Goal: Information Seeking & Learning: Check status

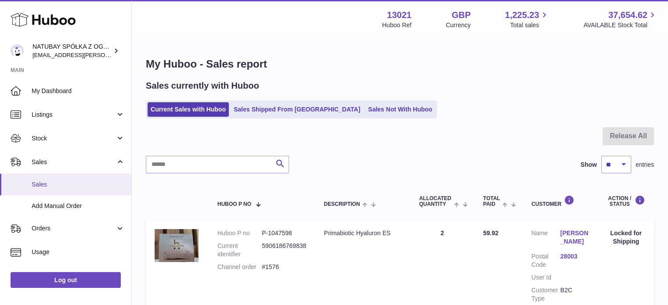
click at [90, 180] on link "Sales" at bounding box center [65, 185] width 131 height 22
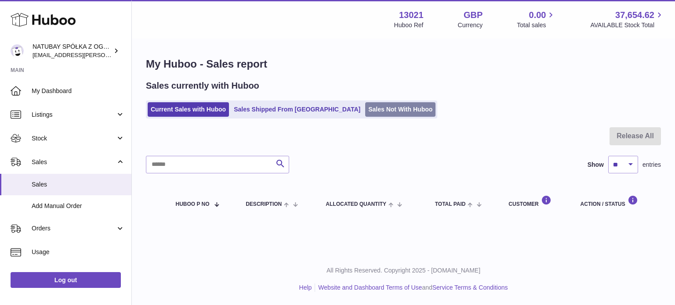
drag, startPoint x: 366, startPoint y: 122, endPoint x: 364, endPoint y: 110, distance: 12.5
click at [366, 122] on div "My Huboo - Sales report Sales currently with Huboo Current Sales with Huboo Sal…" at bounding box center [403, 139] width 543 height 199
click at [365, 110] on link "Sales Not With Huboo" at bounding box center [400, 109] width 70 height 14
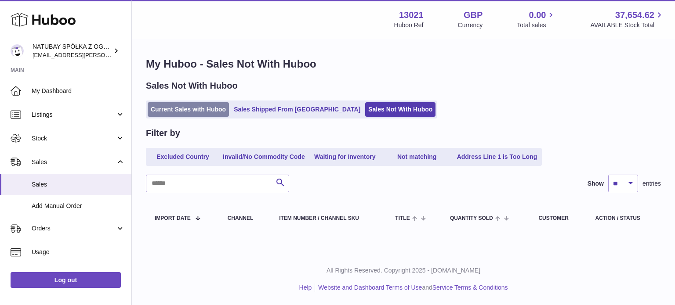
click at [158, 112] on link "Current Sales with Huboo" at bounding box center [188, 109] width 81 height 14
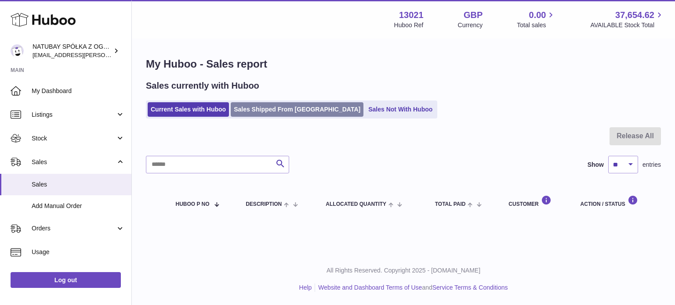
click at [285, 114] on link "Sales Shipped From Huboo" at bounding box center [297, 109] width 133 height 14
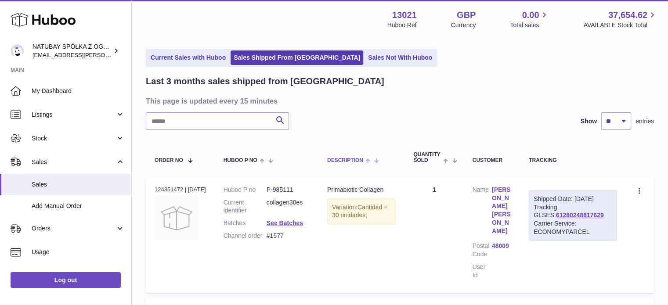
scroll to position [44, 0]
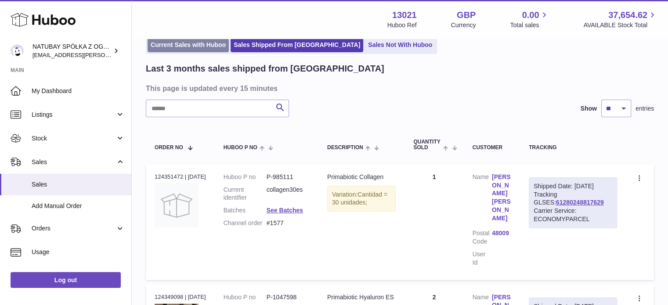
click at [174, 47] on link "Current Sales with Huboo" at bounding box center [188, 45] width 81 height 14
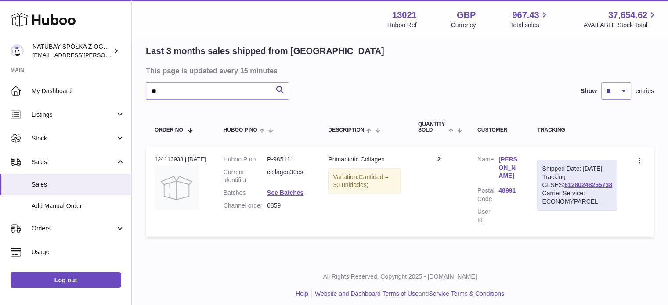
type input "*"
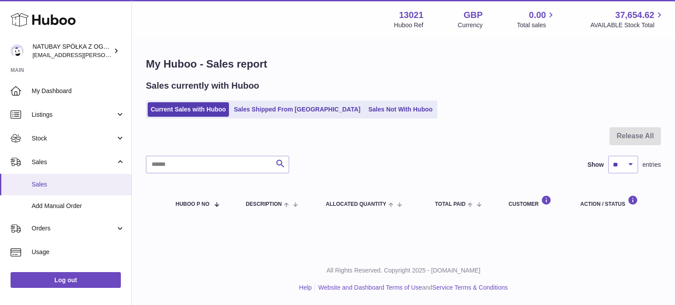
click at [87, 179] on link "Sales" at bounding box center [65, 185] width 131 height 22
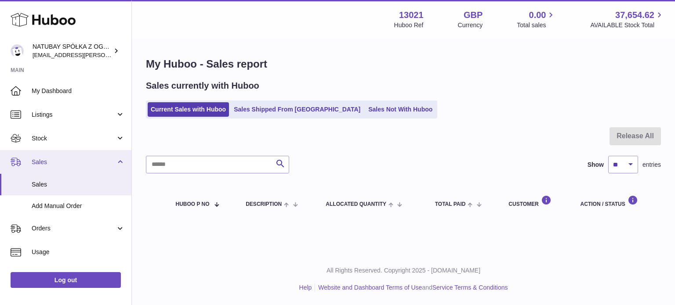
click at [107, 159] on span "Sales" at bounding box center [74, 162] width 84 height 8
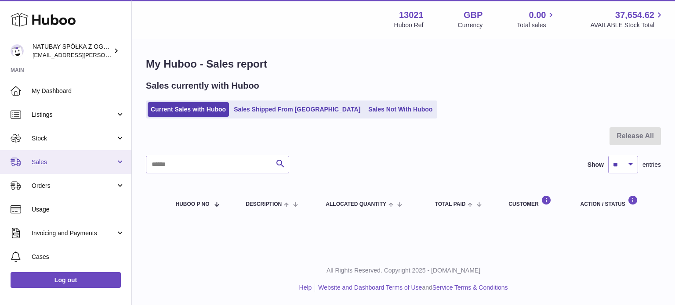
click at [114, 161] on link "Sales" at bounding box center [65, 162] width 131 height 24
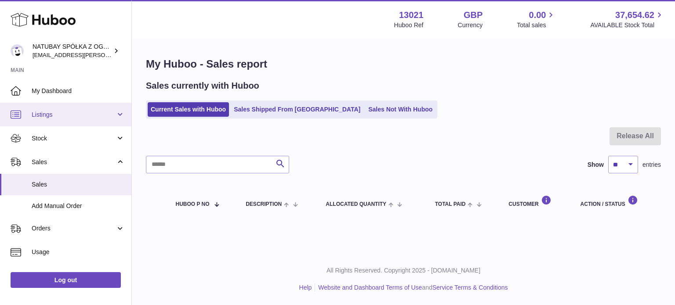
click at [72, 112] on span "Listings" at bounding box center [74, 115] width 84 height 8
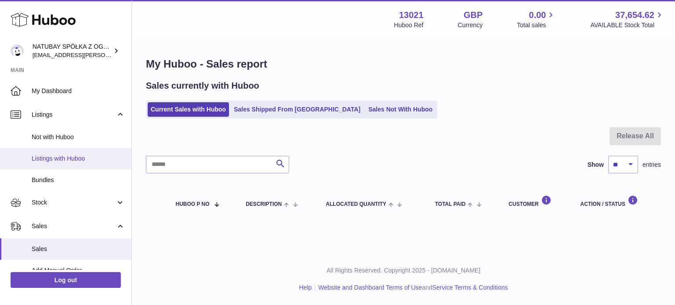
click at [69, 155] on span "Listings with Huboo" at bounding box center [78, 159] width 93 height 8
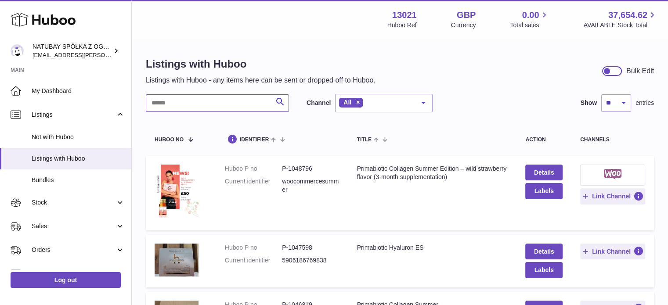
click at [227, 106] on input "text" at bounding box center [217, 103] width 143 height 18
type input "********"
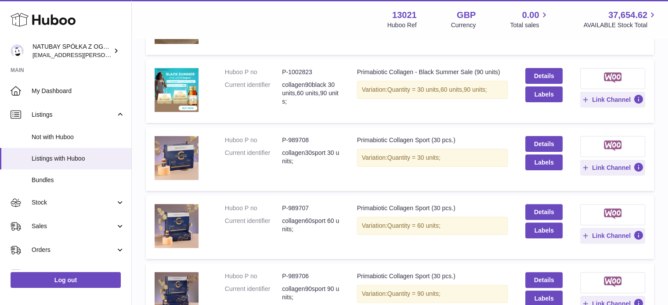
scroll to position [307, 0]
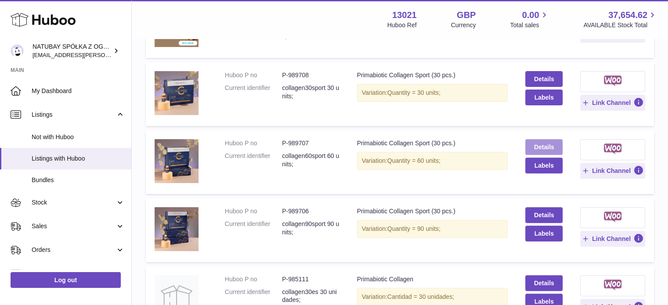
click at [530, 146] on link "Details" at bounding box center [543, 147] width 37 height 16
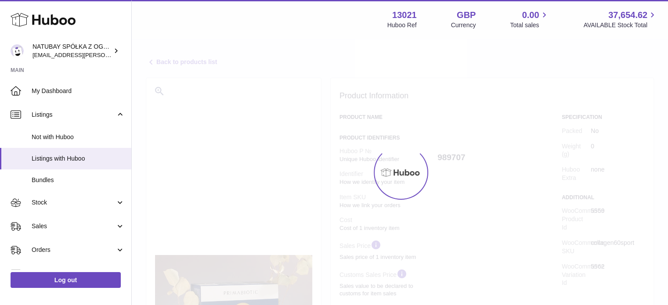
select select
select select "****"
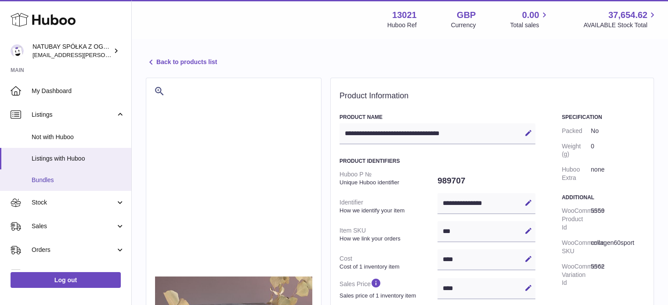
click at [65, 179] on span "Bundles" at bounding box center [78, 180] width 93 height 8
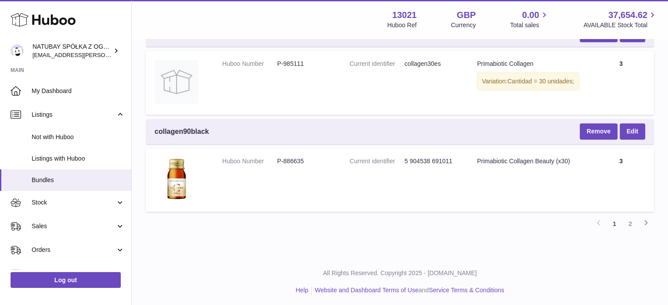
scroll to position [1011, 0]
click at [632, 223] on link "2" at bounding box center [630, 224] width 16 height 16
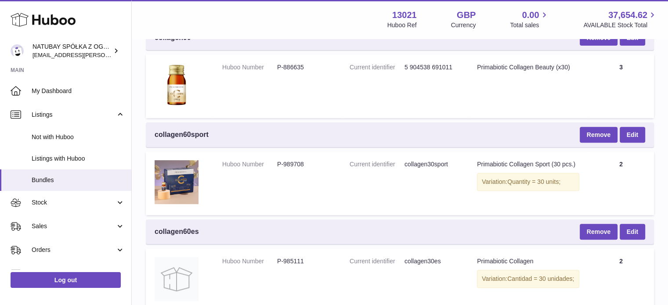
scroll to position [303, 0]
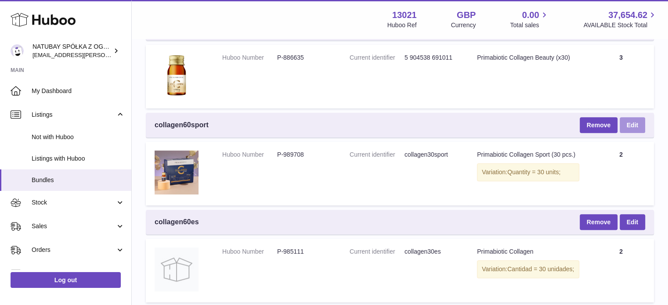
click at [629, 125] on link "Edit" at bounding box center [632, 125] width 25 height 16
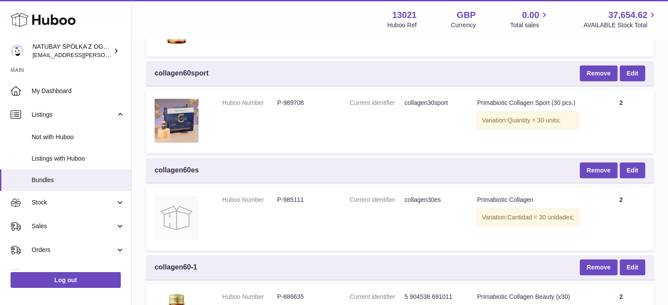
scroll to position [439, 0]
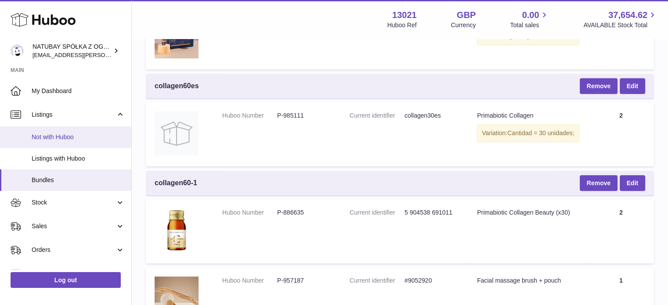
click at [69, 133] on span "Not with Huboo" at bounding box center [78, 137] width 93 height 8
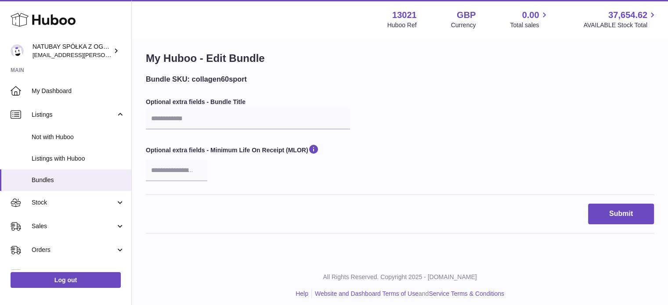
scroll to position [12, 0]
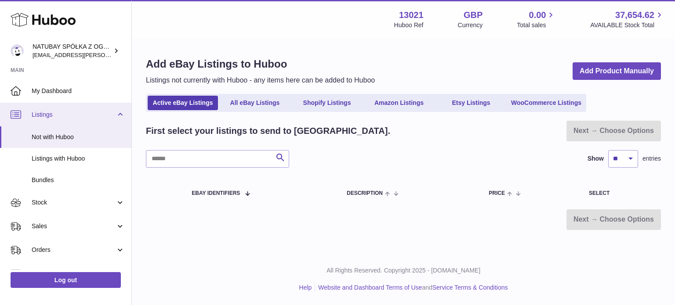
click at [72, 119] on link "Listings" at bounding box center [65, 115] width 131 height 24
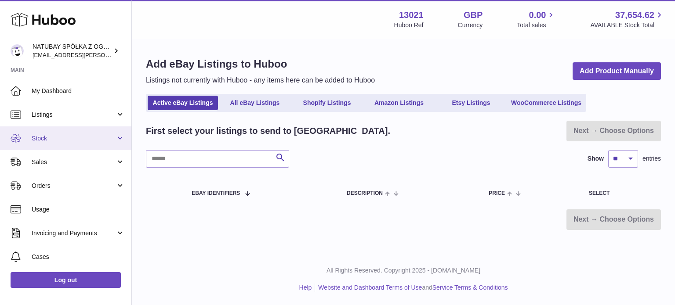
click at [85, 148] on link "Stock" at bounding box center [65, 138] width 131 height 24
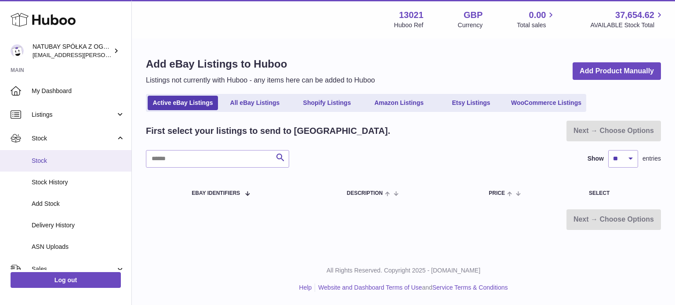
click at [83, 165] on link "Stock" at bounding box center [65, 161] width 131 height 22
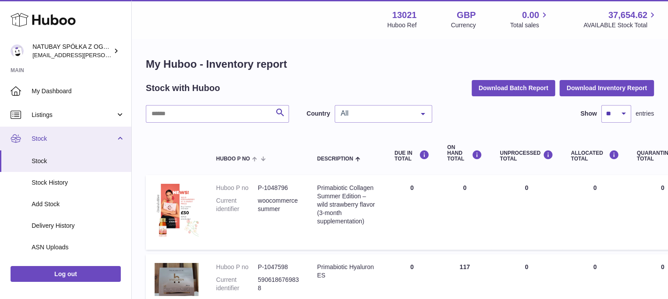
click at [93, 137] on span "Stock" at bounding box center [74, 138] width 84 height 8
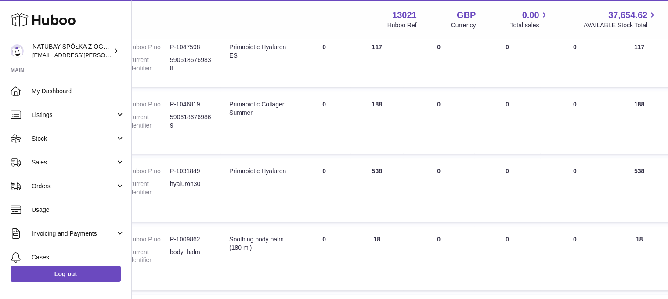
scroll to position [220, 0]
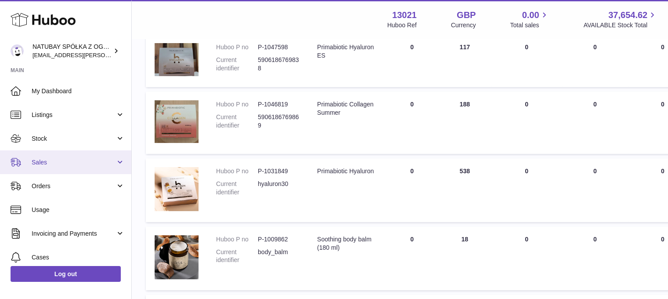
click at [83, 155] on link "Sales" at bounding box center [65, 162] width 131 height 24
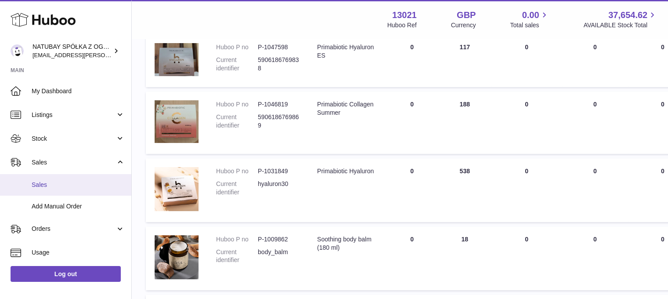
click at [74, 176] on link "Sales" at bounding box center [65, 185] width 131 height 22
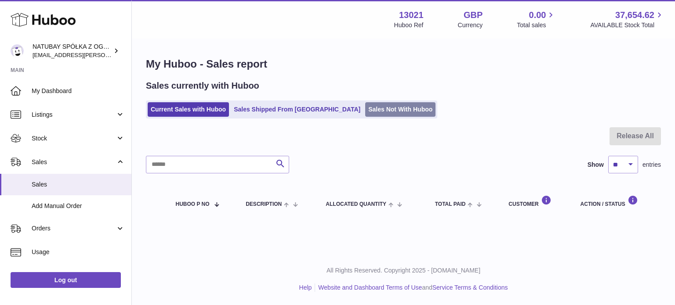
click at [365, 110] on link "Sales Not With Huboo" at bounding box center [400, 109] width 70 height 14
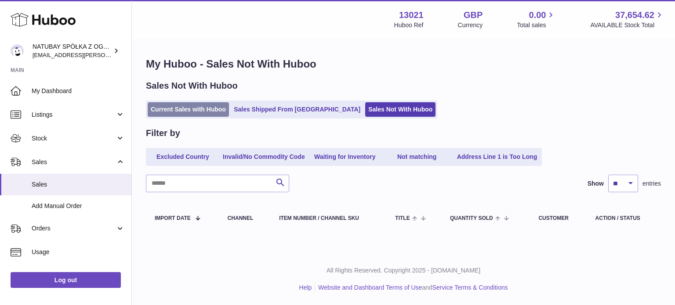
click at [190, 114] on link "Current Sales with Huboo" at bounding box center [188, 109] width 81 height 14
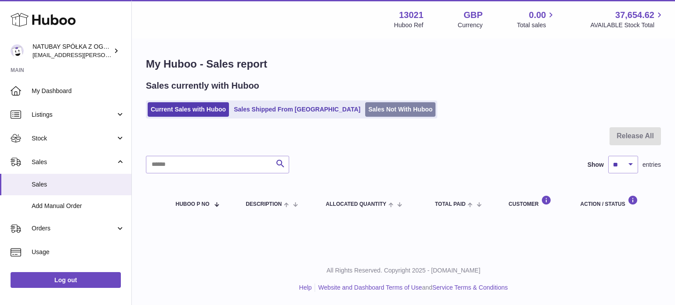
click at [365, 109] on link "Sales Not With Huboo" at bounding box center [400, 109] width 70 height 14
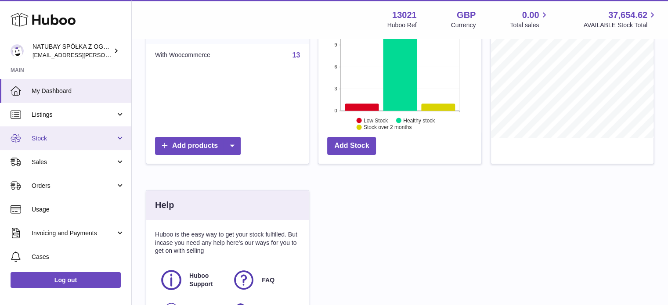
scroll to position [44, 0]
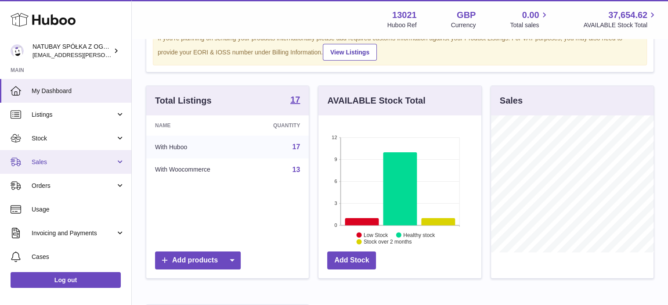
click at [51, 166] on link "Sales" at bounding box center [65, 162] width 131 height 24
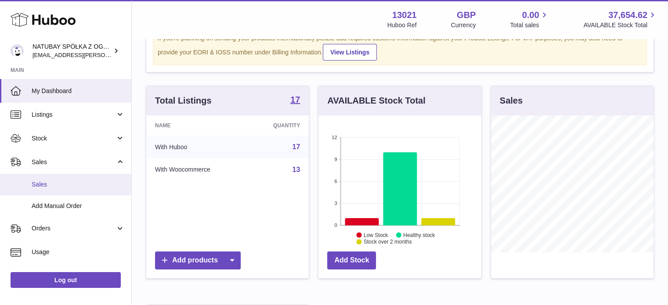
click at [54, 184] on span "Sales" at bounding box center [78, 185] width 93 height 8
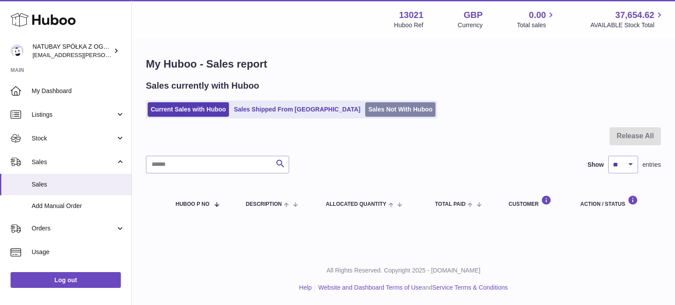
click at [365, 106] on link "Sales Not With Huboo" at bounding box center [400, 109] width 70 height 14
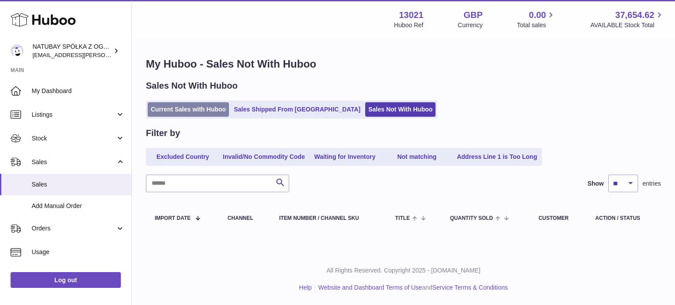
click at [183, 107] on link "Current Sales with Huboo" at bounding box center [188, 109] width 81 height 14
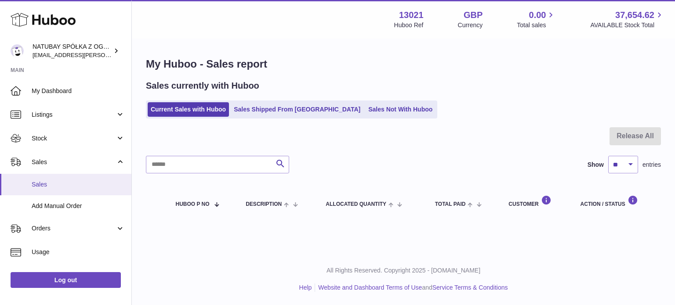
click at [54, 186] on span "Sales" at bounding box center [78, 185] width 93 height 8
click at [346, 121] on div "My Huboo - Sales report Sales currently with Huboo Current Sales with Huboo Sal…" at bounding box center [403, 139] width 543 height 199
click at [365, 113] on link "Sales Not With Huboo" at bounding box center [400, 109] width 70 height 14
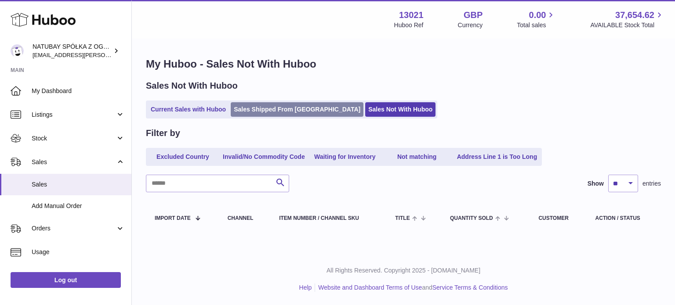
drag, startPoint x: 263, startPoint y: 104, endPoint x: 253, endPoint y: 107, distance: 10.0
click at [262, 104] on link "Sales Shipped From [GEOGRAPHIC_DATA]" at bounding box center [297, 109] width 133 height 14
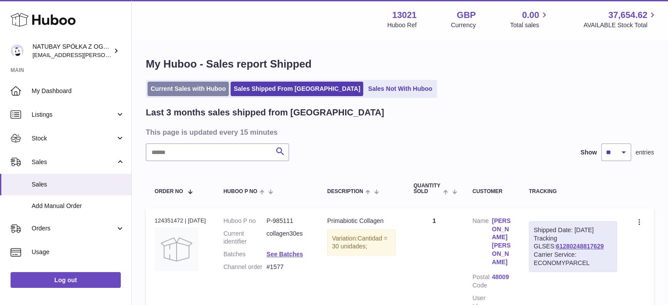
click at [189, 95] on link "Current Sales with Huboo" at bounding box center [188, 89] width 81 height 14
